Goal: Information Seeking & Learning: Learn about a topic

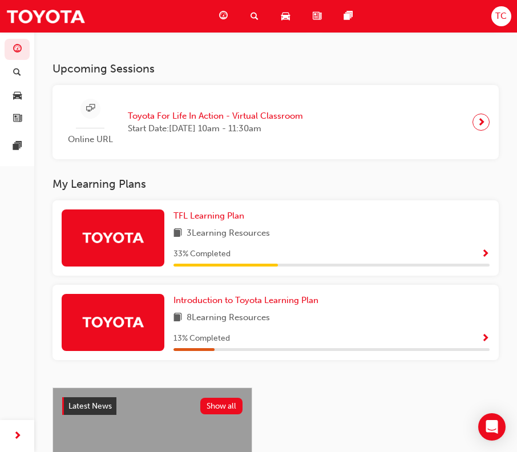
scroll to position [114, 0]
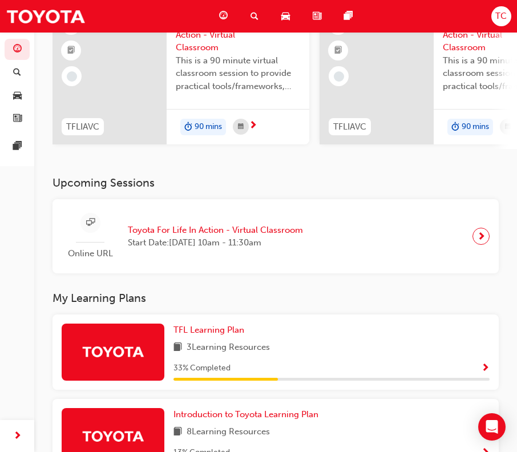
click at [167, 255] on div "Online URL Toyota For Life In Action - Virtual Classroom Start Date: [DATE] 10a…" at bounding box center [187, 236] width 250 height 47
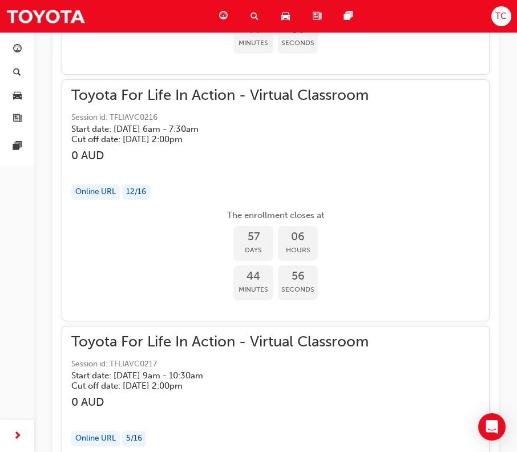
scroll to position [18755, 0]
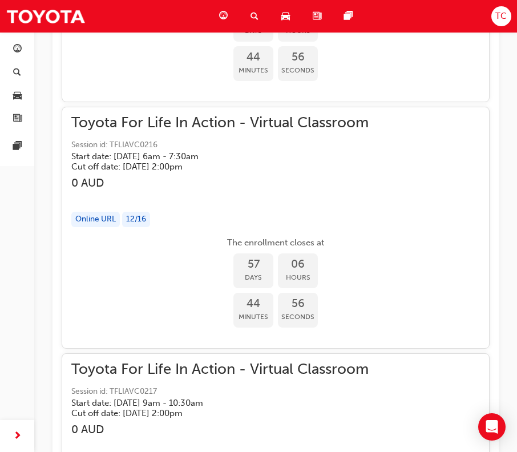
click at [183, 310] on div "The enrollment closes at 57 Days 06 Hours 44 Minutes 56 Seconds" at bounding box center [275, 283] width 408 height 94
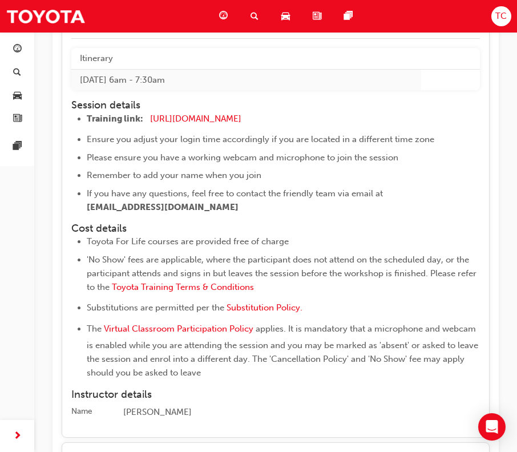
scroll to position [19097, 0]
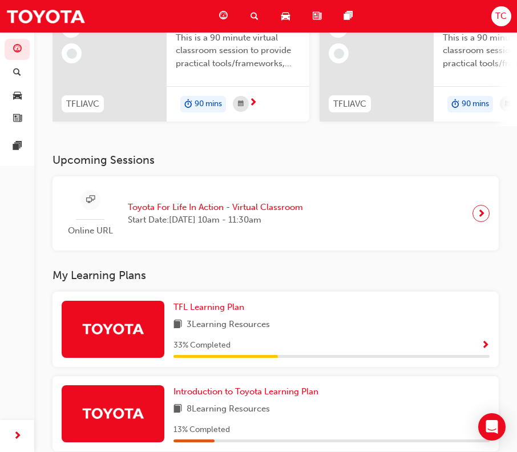
scroll to position [131, 0]
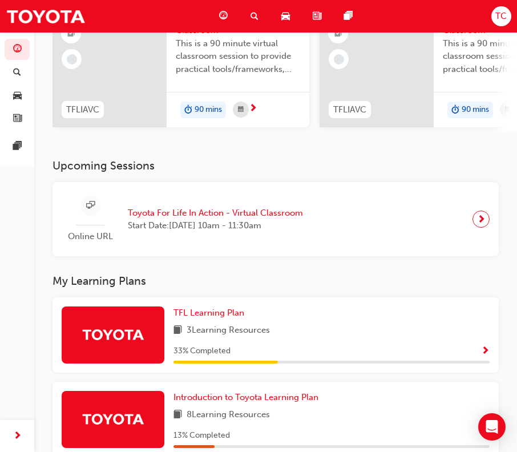
click at [238, 346] on div "TFL Learning Plan 3 Learning Resources 33 % Completed" at bounding box center [331, 334] width 316 height 57
click at [487, 351] on span "Show Progress" at bounding box center [485, 351] width 9 height 10
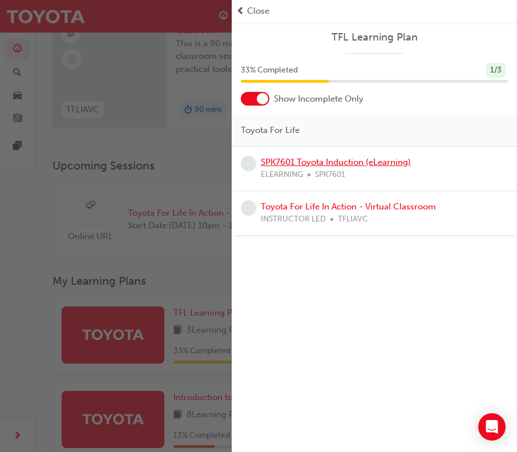
click at [353, 164] on link "SPK7601 Toyota Induction (eLearning)" at bounding box center [336, 162] width 150 height 10
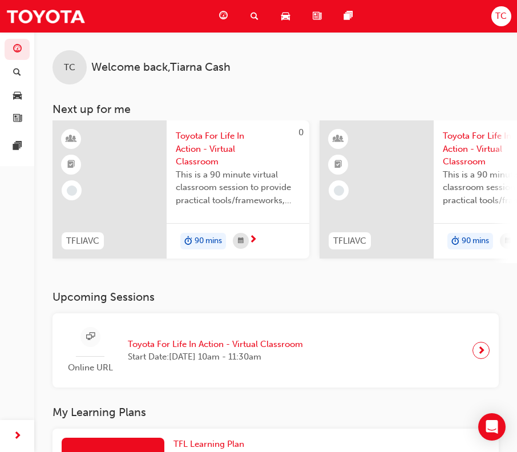
click at [249, 205] on span "This is a 90 minute virtual classroom session to provide practical tools/framew…" at bounding box center [238, 187] width 124 height 39
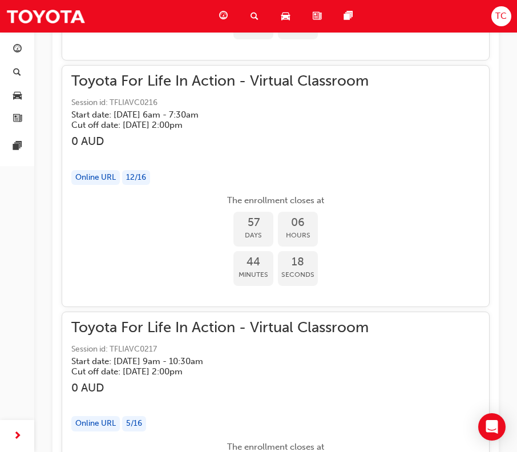
scroll to position [18358, 0]
click at [237, 150] on div "button" at bounding box center [275, 153] width 408 height 13
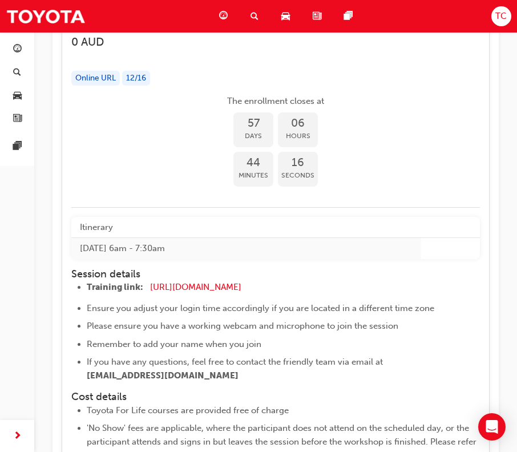
scroll to position [18815, 0]
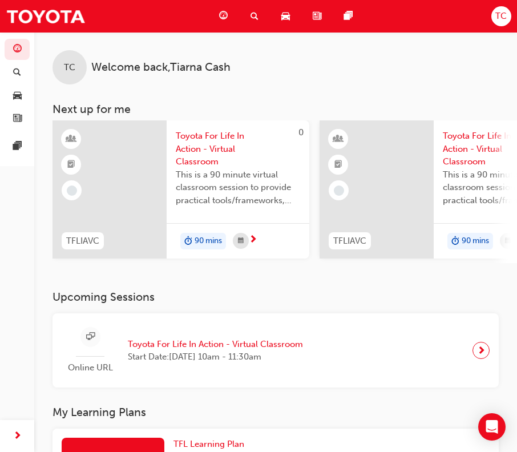
drag, startPoint x: 405, startPoint y: 94, endPoint x: 252, endPoint y: 98, distance: 153.5
click at [252, 98] on div "TC Welcome back , Tiarna Cash Next up for me 0 TFLIAVC Toyota For Life In Actio…" at bounding box center [275, 147] width 483 height 231
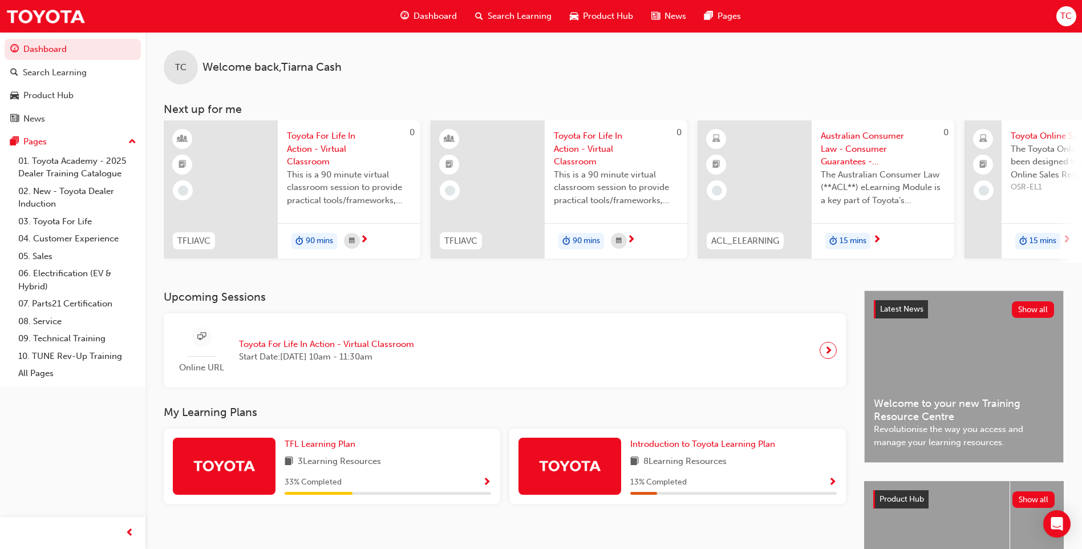
click at [525, 152] on span "Australian Consumer Law - Consumer Guarantees - eLearning module" at bounding box center [883, 148] width 124 height 39
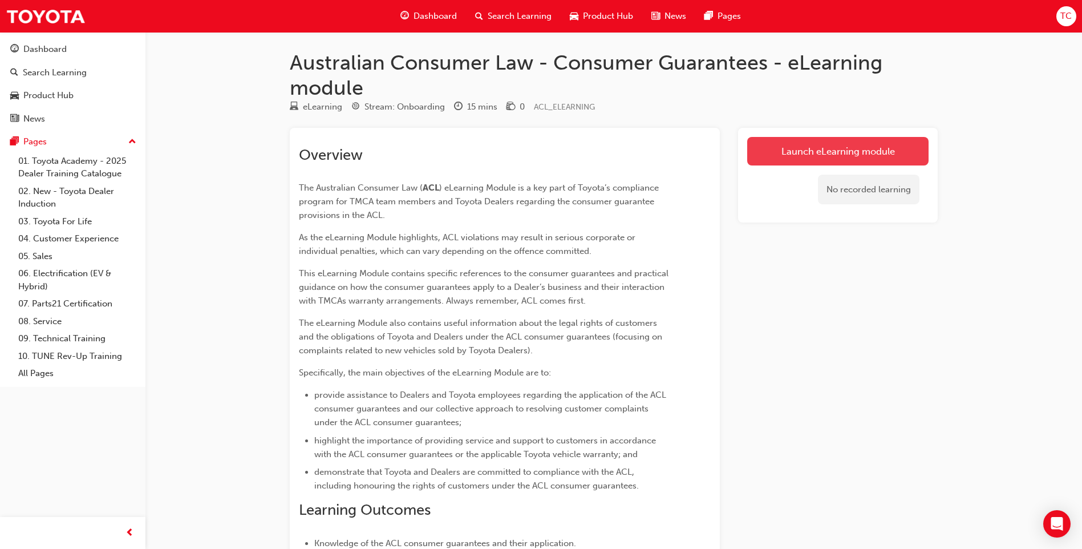
click at [525, 158] on link "Launch eLearning module" at bounding box center [837, 151] width 181 height 29
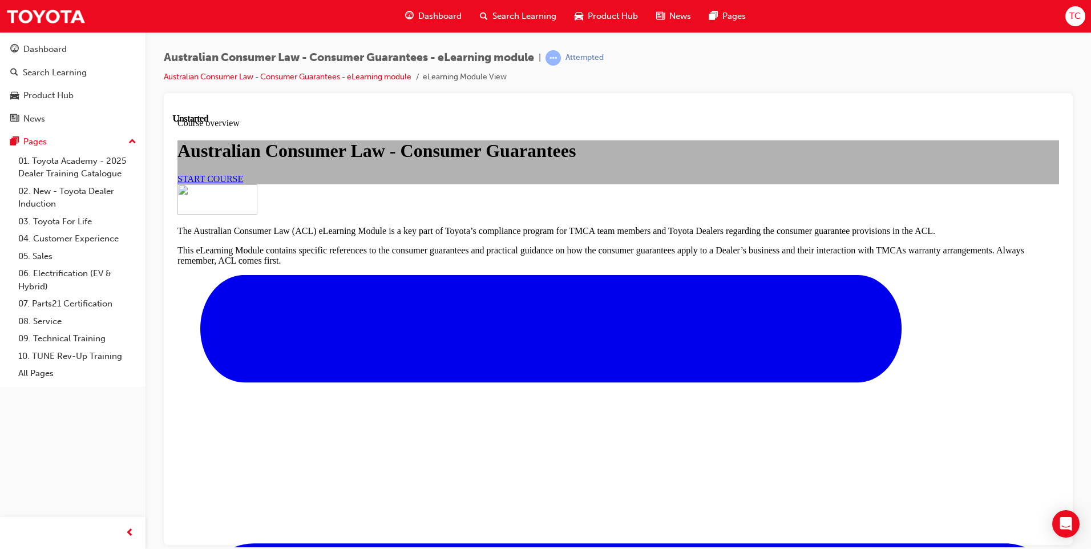
click at [243, 183] on link "START COURSE" at bounding box center [210, 178] width 66 height 10
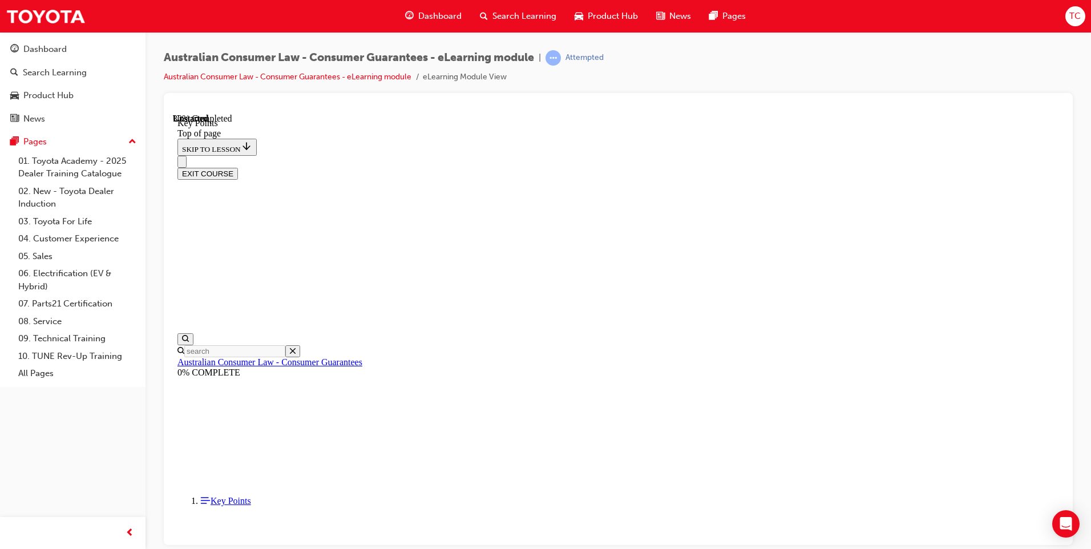
scroll to position [475, 0]
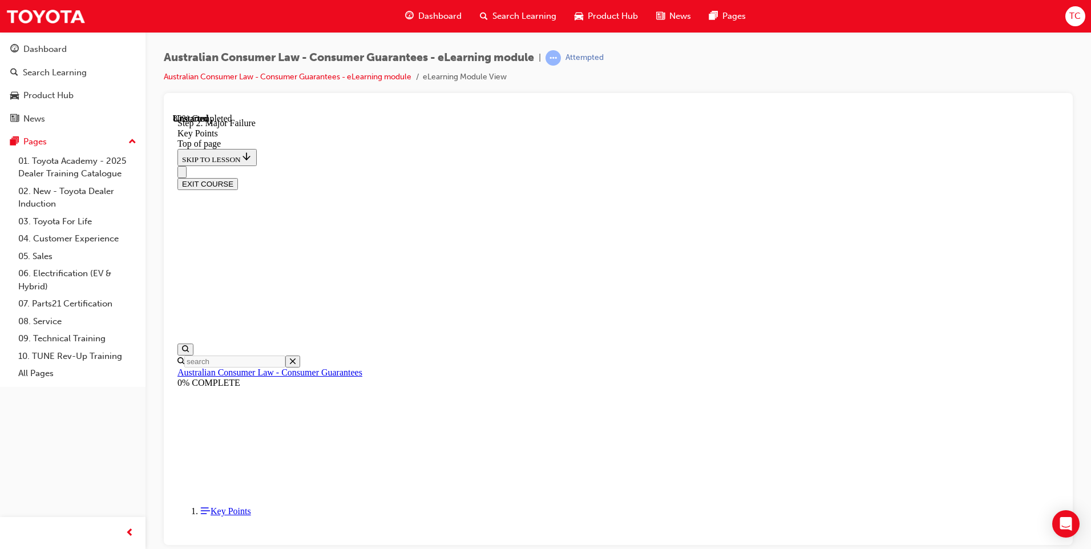
scroll to position [2142, 0]
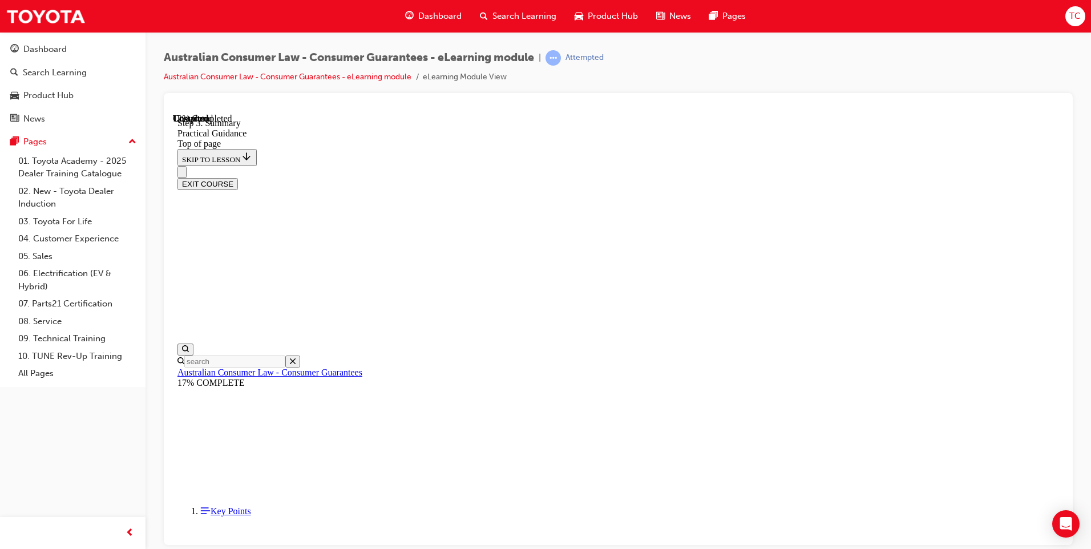
drag, startPoint x: 479, startPoint y: 197, endPoint x: 489, endPoint y: 212, distance: 18.0
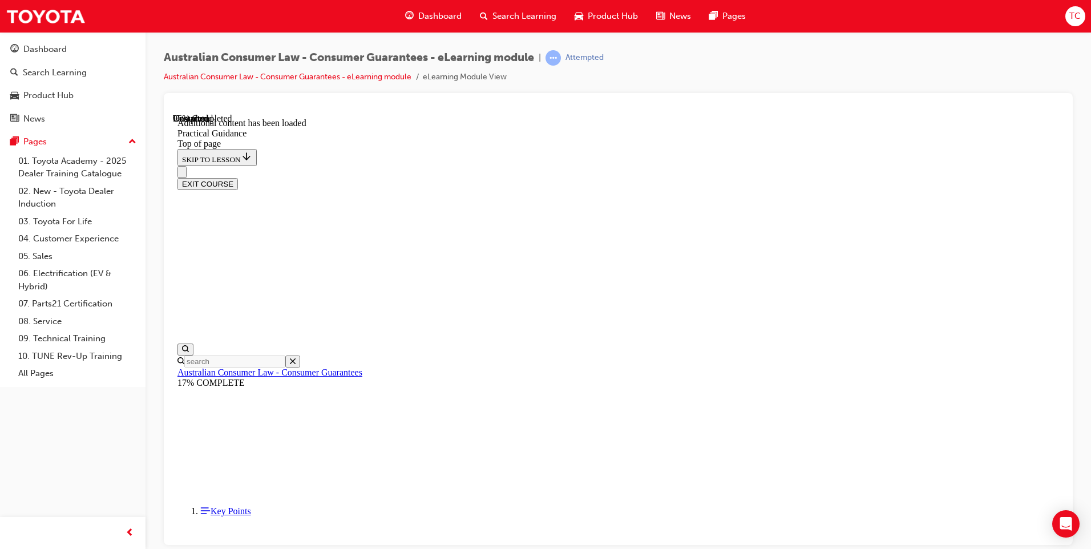
scroll to position [3040, 0]
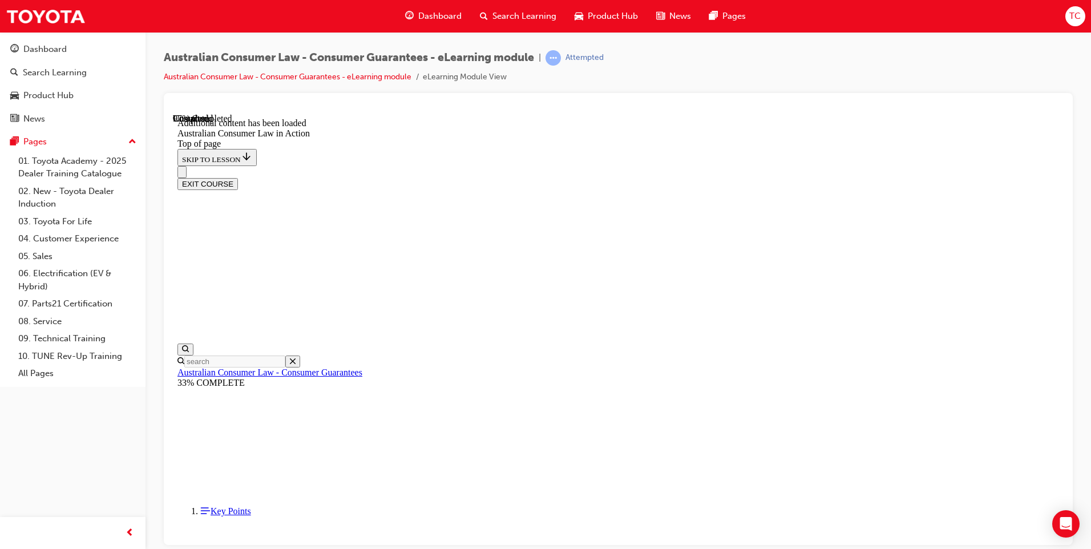
scroll to position [2379, 0]
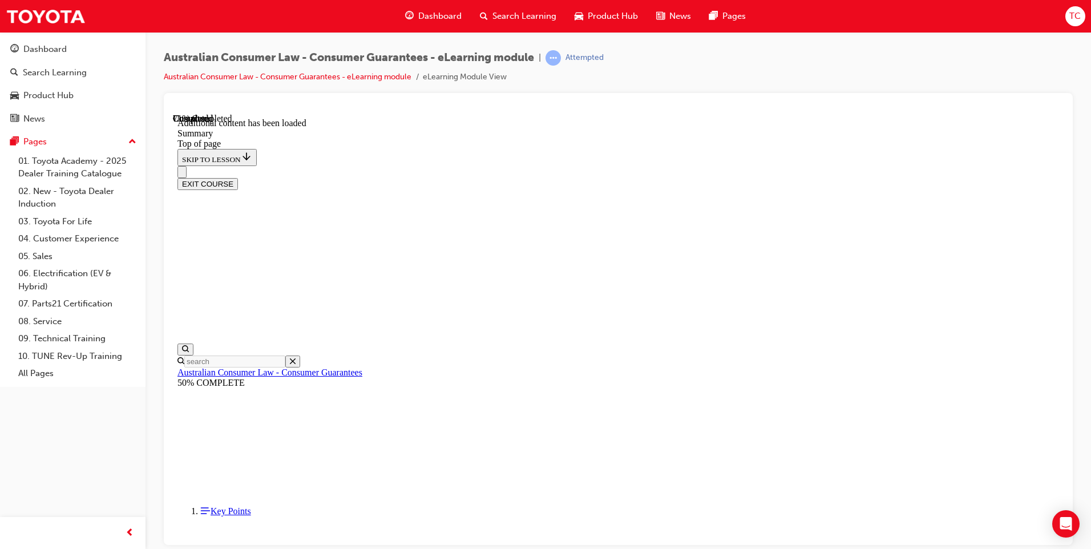
drag, startPoint x: 545, startPoint y: 382, endPoint x: 599, endPoint y: 365, distance: 56.8
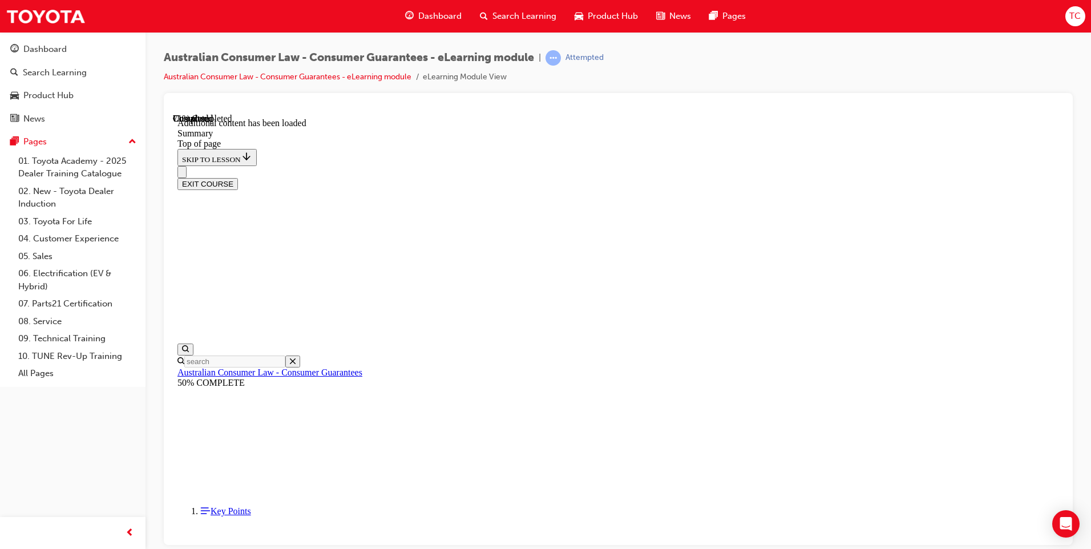
drag, startPoint x: 684, startPoint y: 522, endPoint x: 698, endPoint y: 518, distance: 13.7
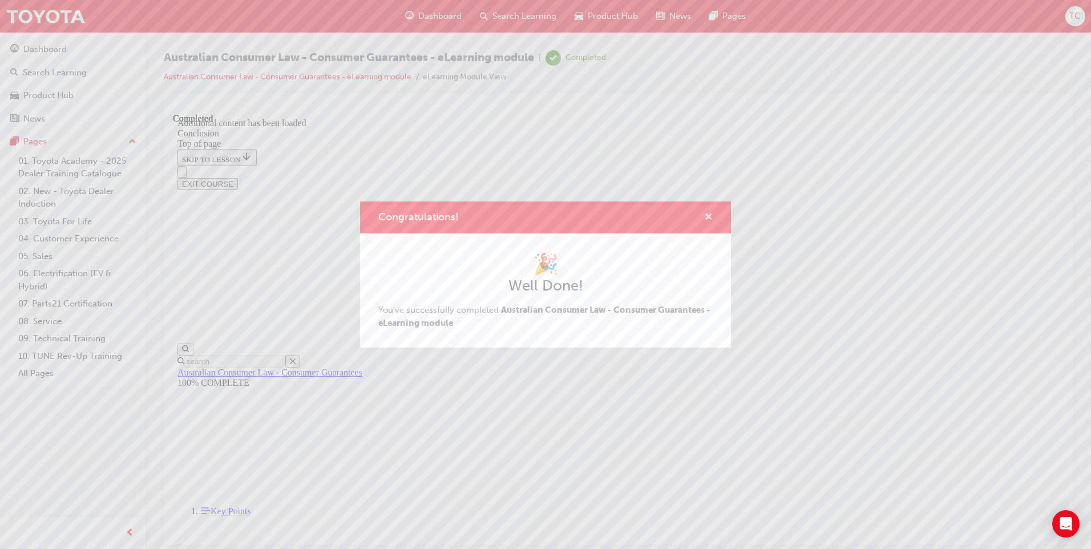
click at [525, 218] on span "cross-icon" at bounding box center [708, 218] width 9 height 10
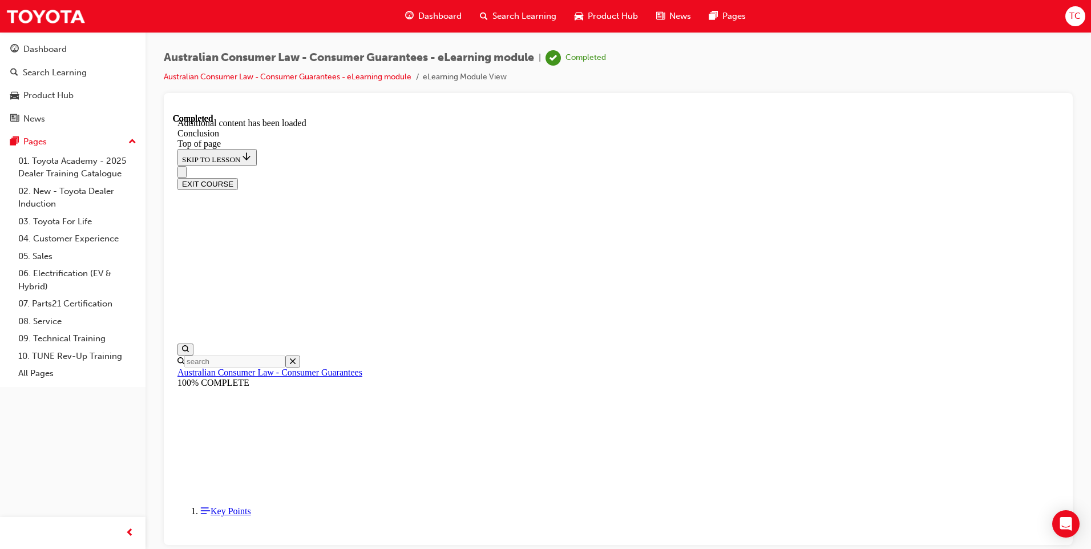
click at [238, 177] on button "EXIT COURSE" at bounding box center [207, 183] width 60 height 12
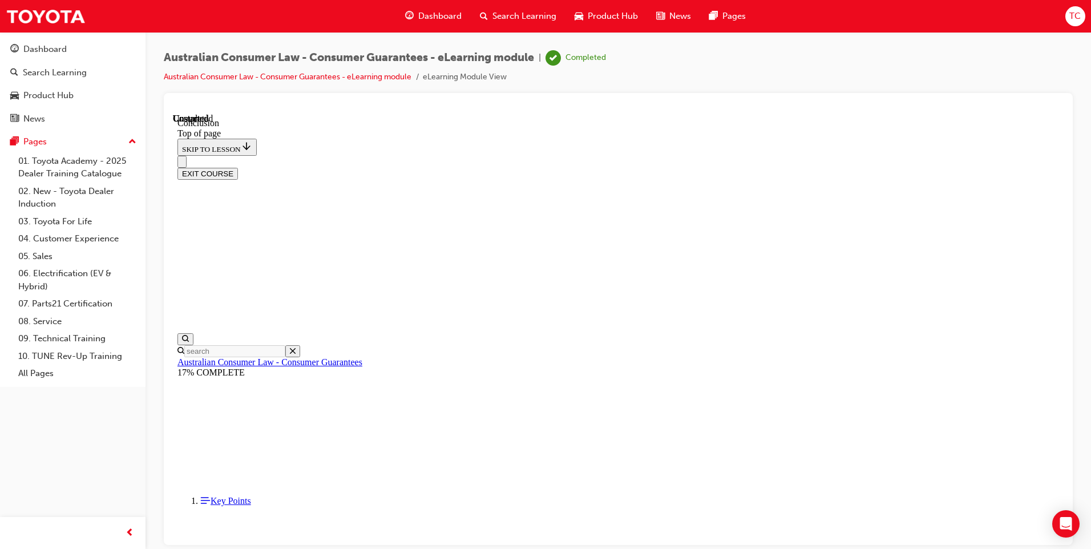
scroll to position [35, 0]
click at [238, 167] on button "EXIT COURSE" at bounding box center [207, 173] width 60 height 12
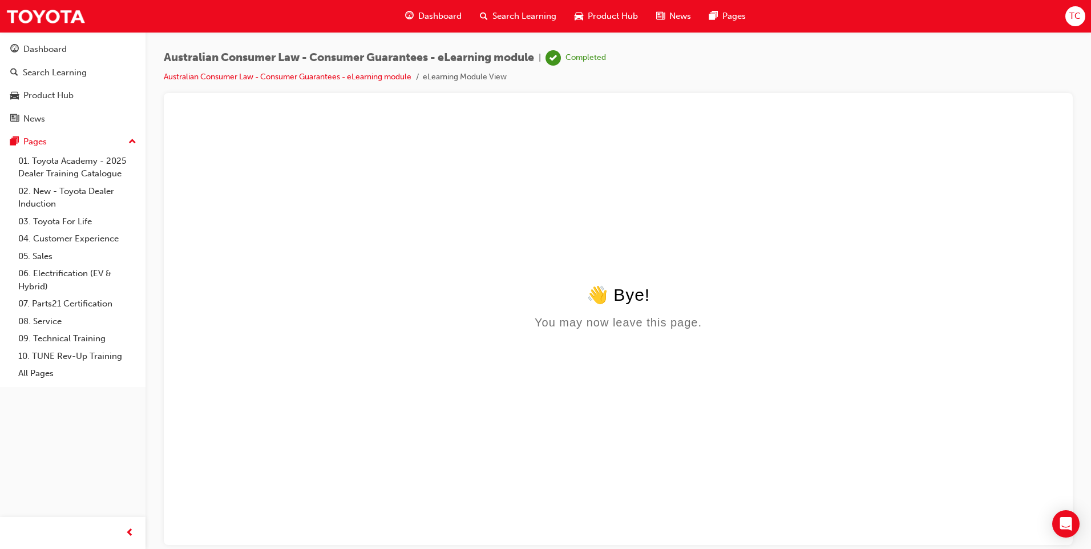
scroll to position [0, 0]
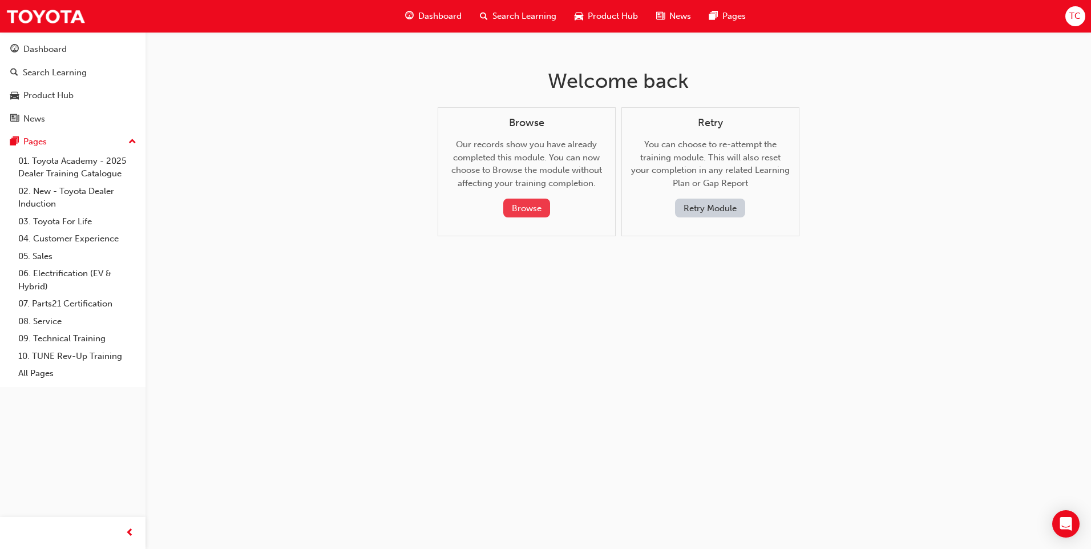
click at [522, 208] on button "Browse" at bounding box center [526, 208] width 47 height 19
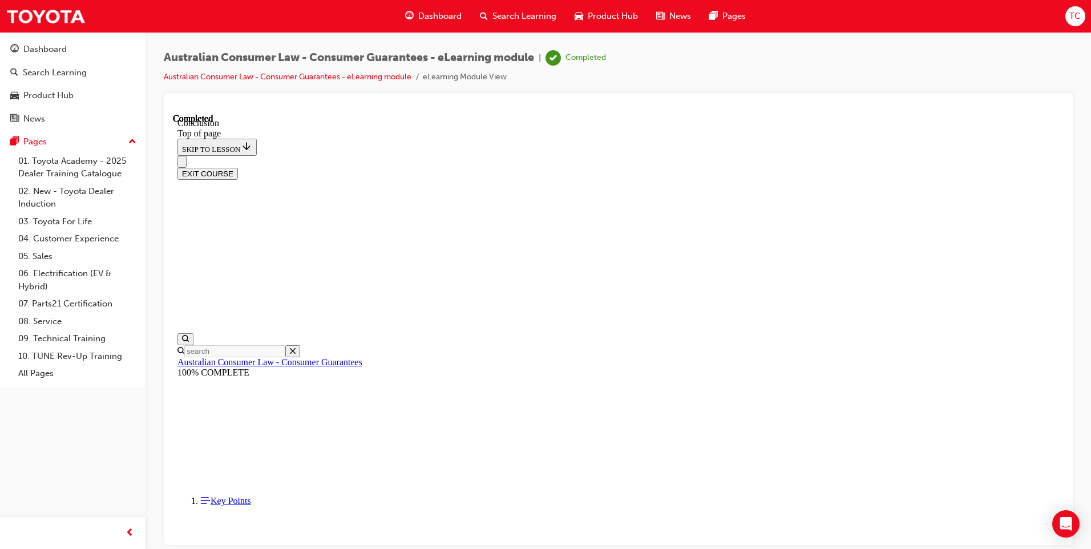
scroll to position [35, 0]
click at [99, 50] on div "Dashboard" at bounding box center [72, 49] width 125 height 14
